Goal: Information Seeking & Learning: Learn about a topic

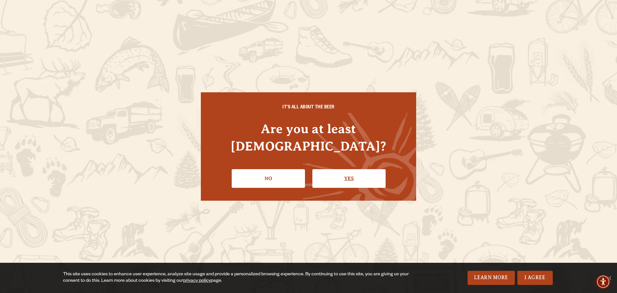
click at [342, 178] on link "Yes" at bounding box center [349, 178] width 73 height 19
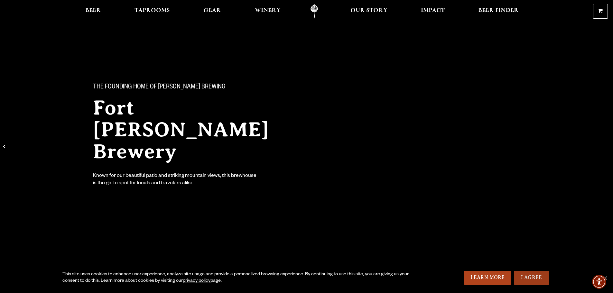
click at [517, 276] on link "I Agree" at bounding box center [531, 278] width 35 height 14
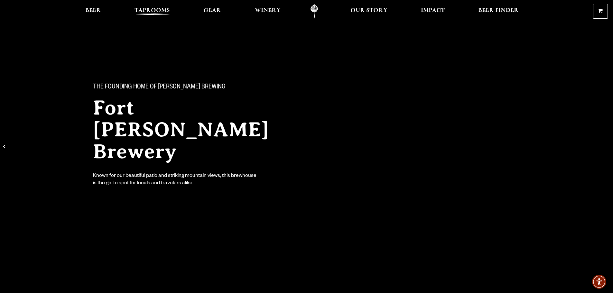
click at [157, 5] on link "Taprooms" at bounding box center [152, 11] width 44 height 14
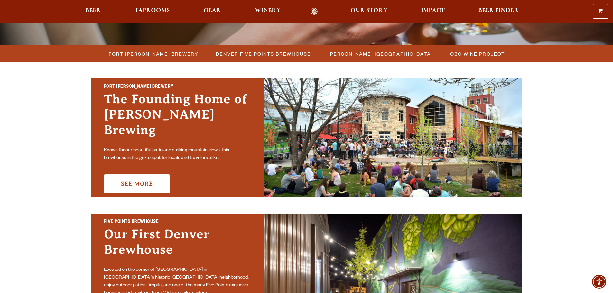
scroll to position [193, 0]
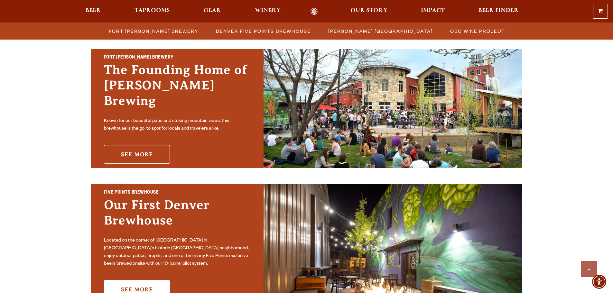
click at [131, 150] on link "See More" at bounding box center [137, 154] width 66 height 19
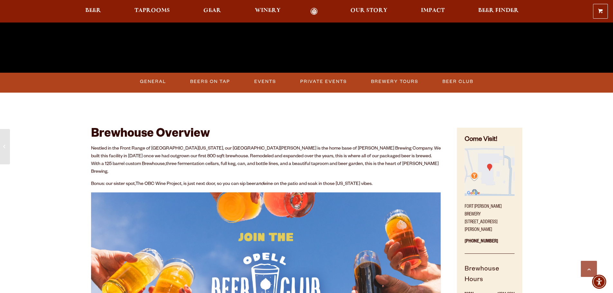
scroll to position [257, 0]
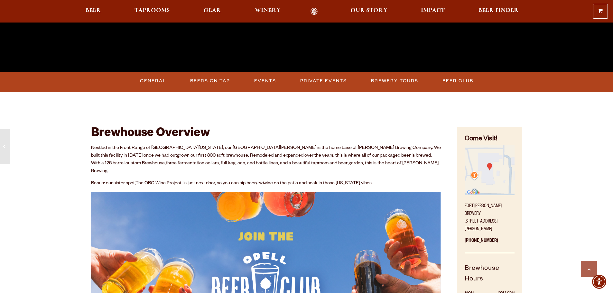
click at [259, 83] on link "Events" at bounding box center [264, 81] width 27 height 15
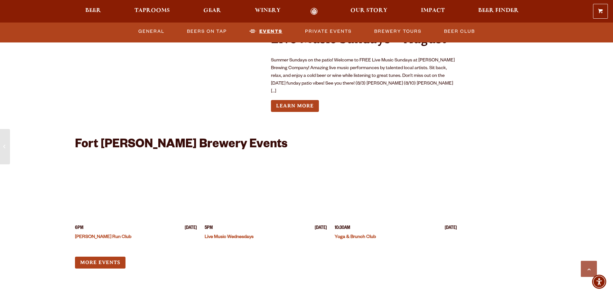
scroll to position [2437, 0]
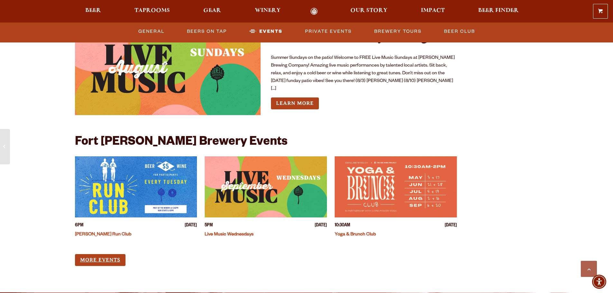
click at [87, 254] on link "More Events" at bounding box center [100, 260] width 50 height 12
